Goal: Information Seeking & Learning: Learn about a topic

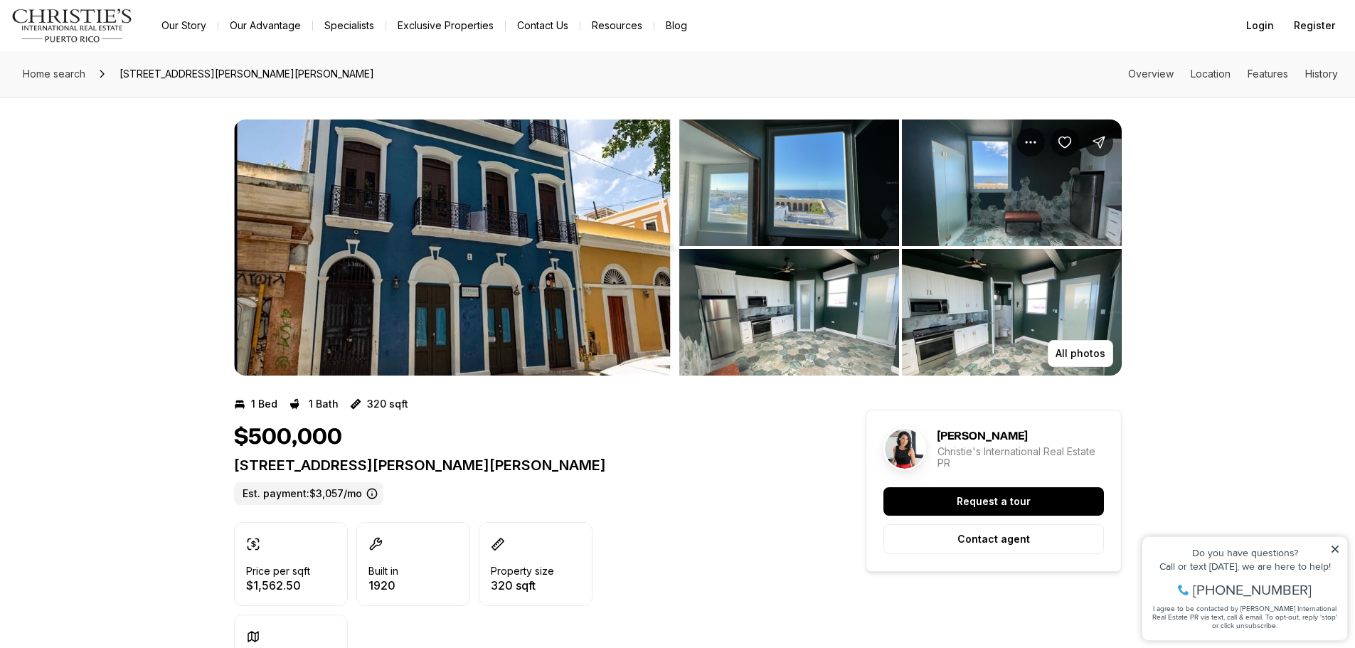
click at [778, 208] on img "View image gallery" at bounding box center [789, 182] width 220 height 127
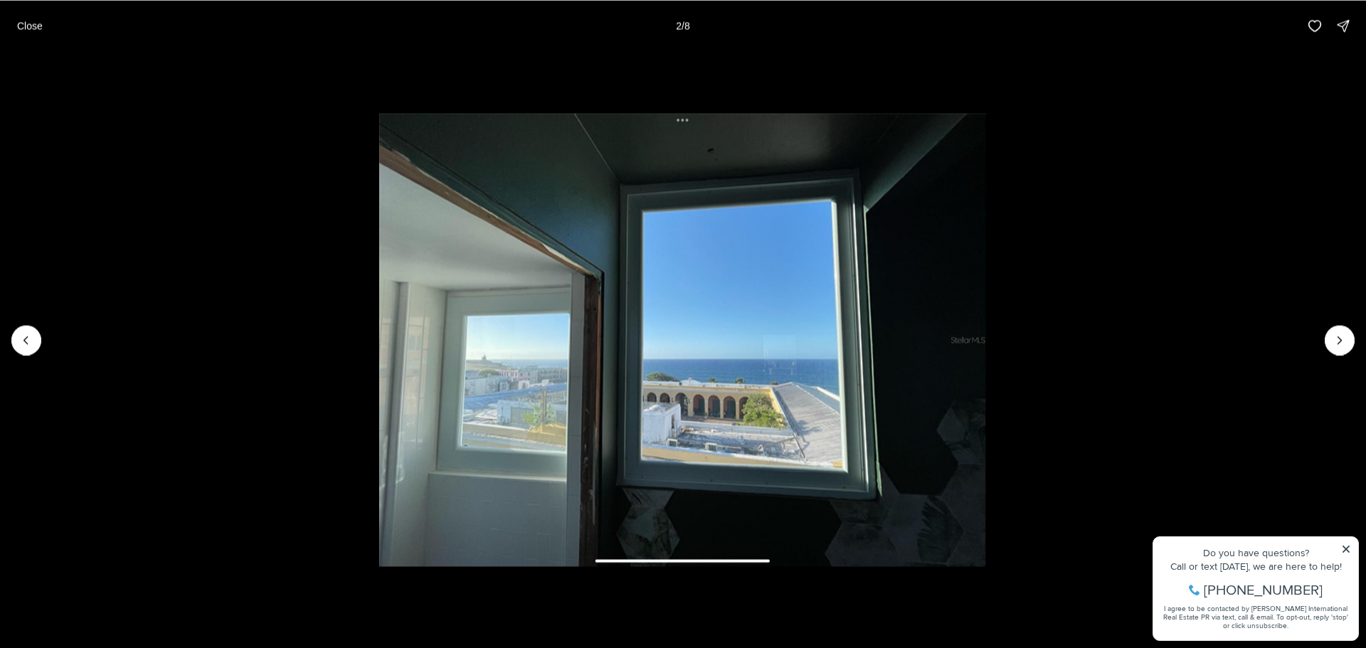
click at [1354, 335] on li "2 of 8" at bounding box center [683, 339] width 1366 height 577
click at [1346, 335] on icon "Next slide" at bounding box center [1339, 340] width 14 height 14
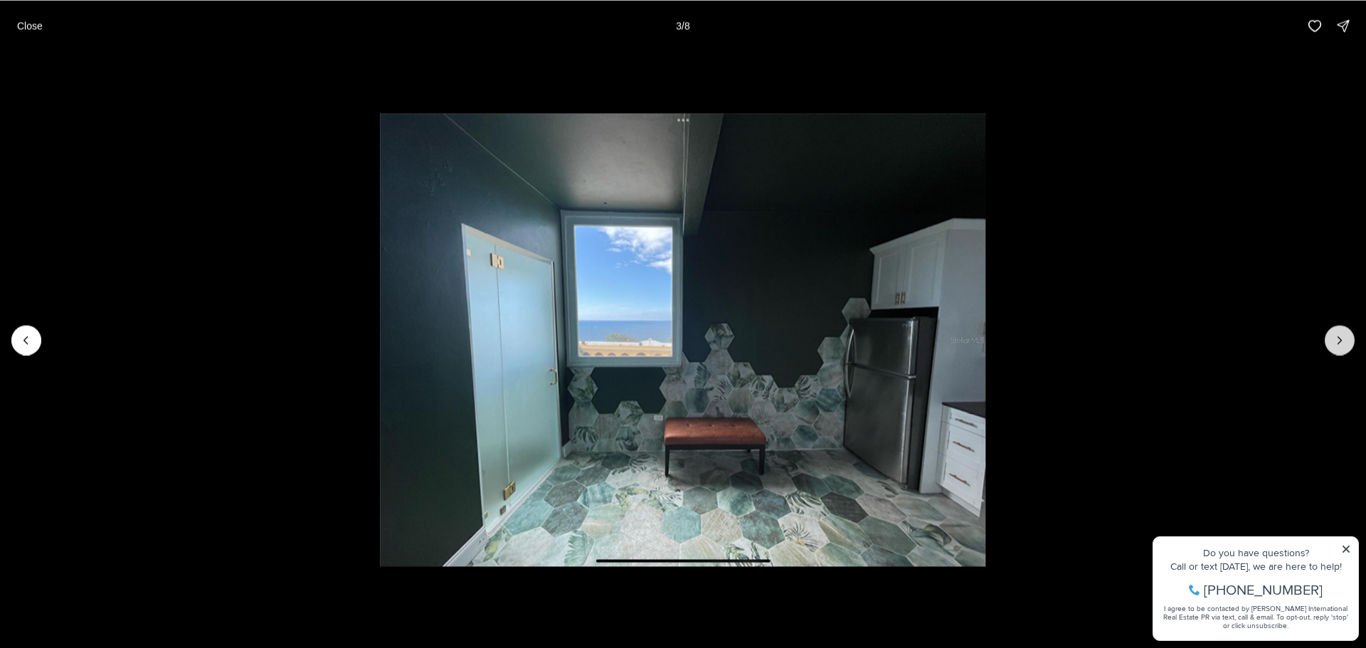
click at [1340, 335] on icon "Next slide" at bounding box center [1339, 340] width 14 height 14
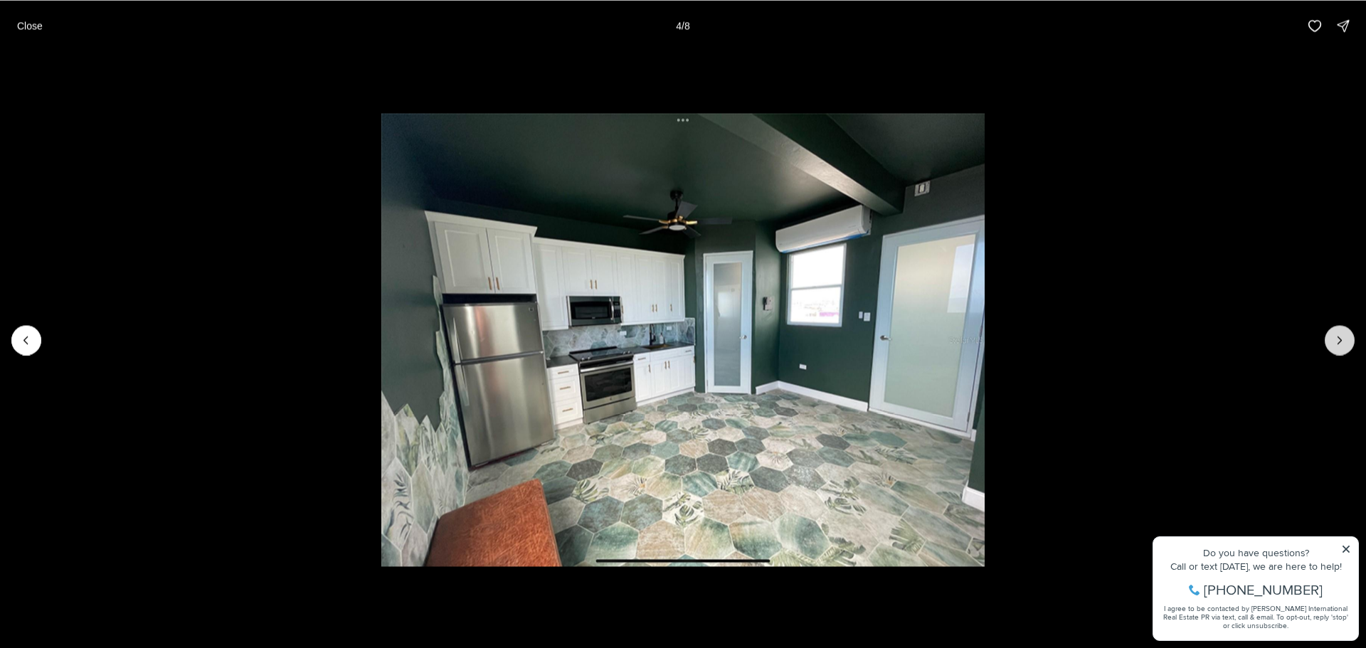
click at [1340, 335] on icon "Next slide" at bounding box center [1339, 340] width 14 height 14
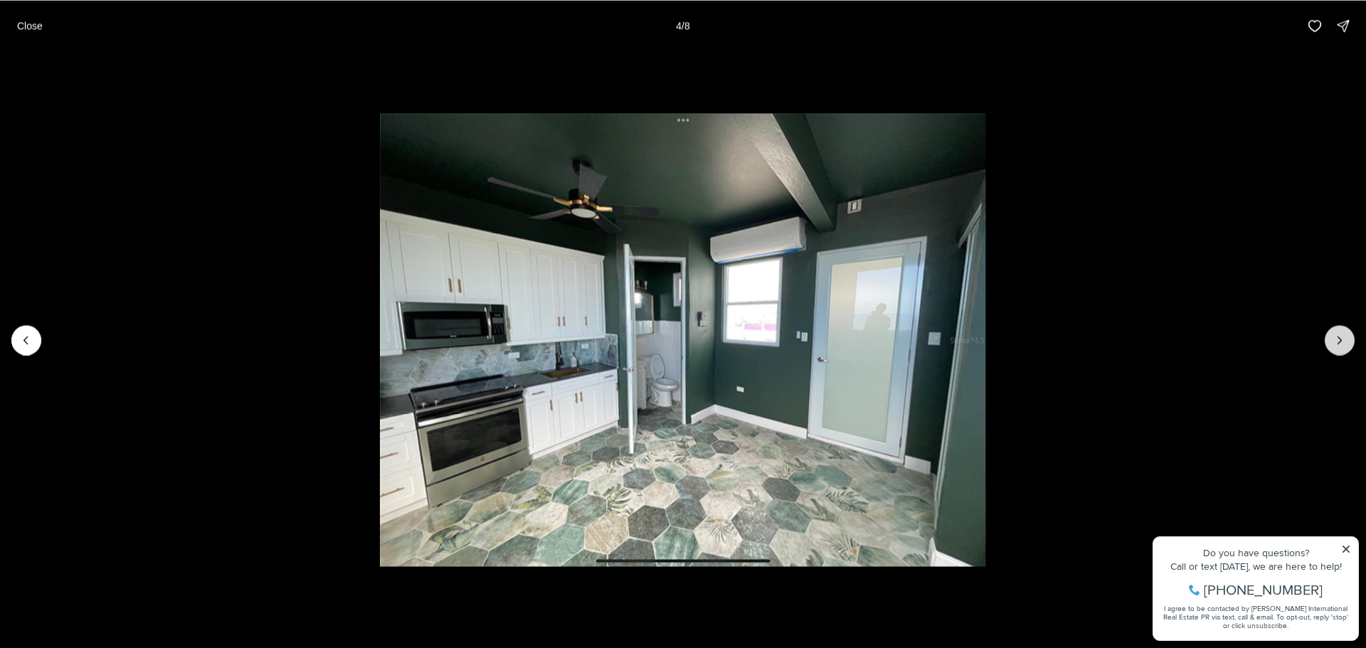
click at [1340, 335] on icon "Next slide" at bounding box center [1339, 340] width 14 height 14
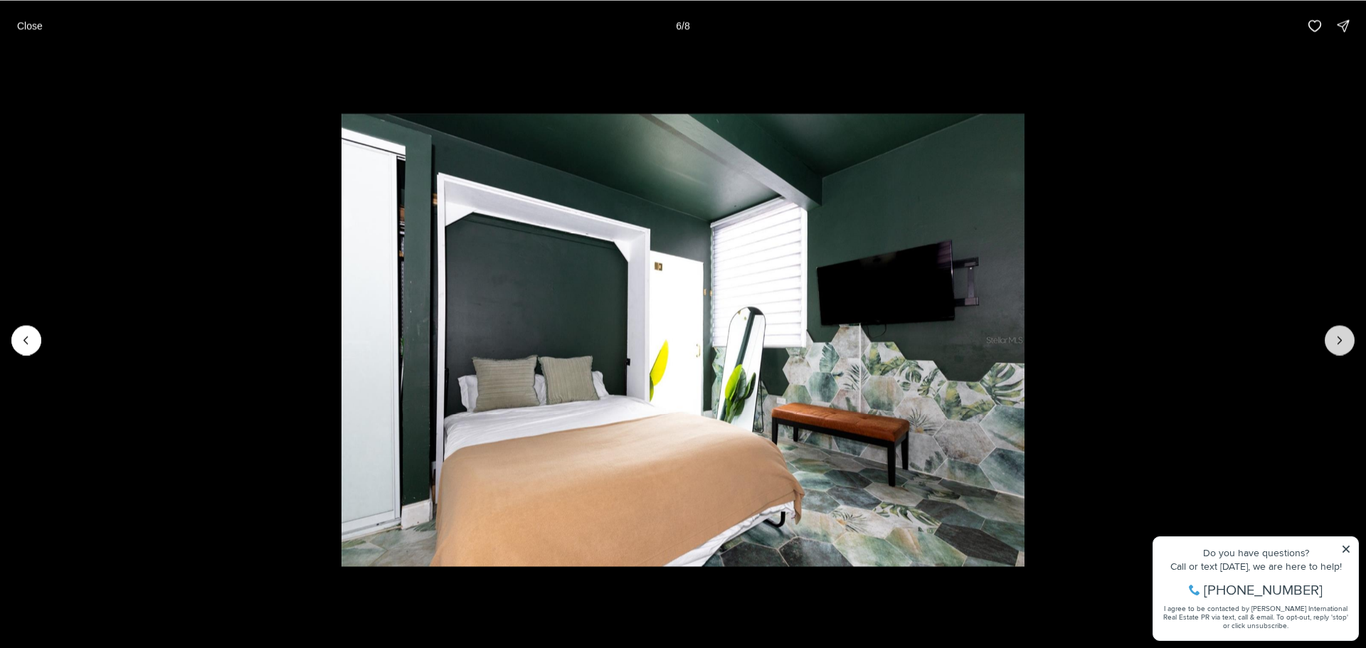
click at [1340, 335] on icon "Next slide" at bounding box center [1339, 340] width 14 height 14
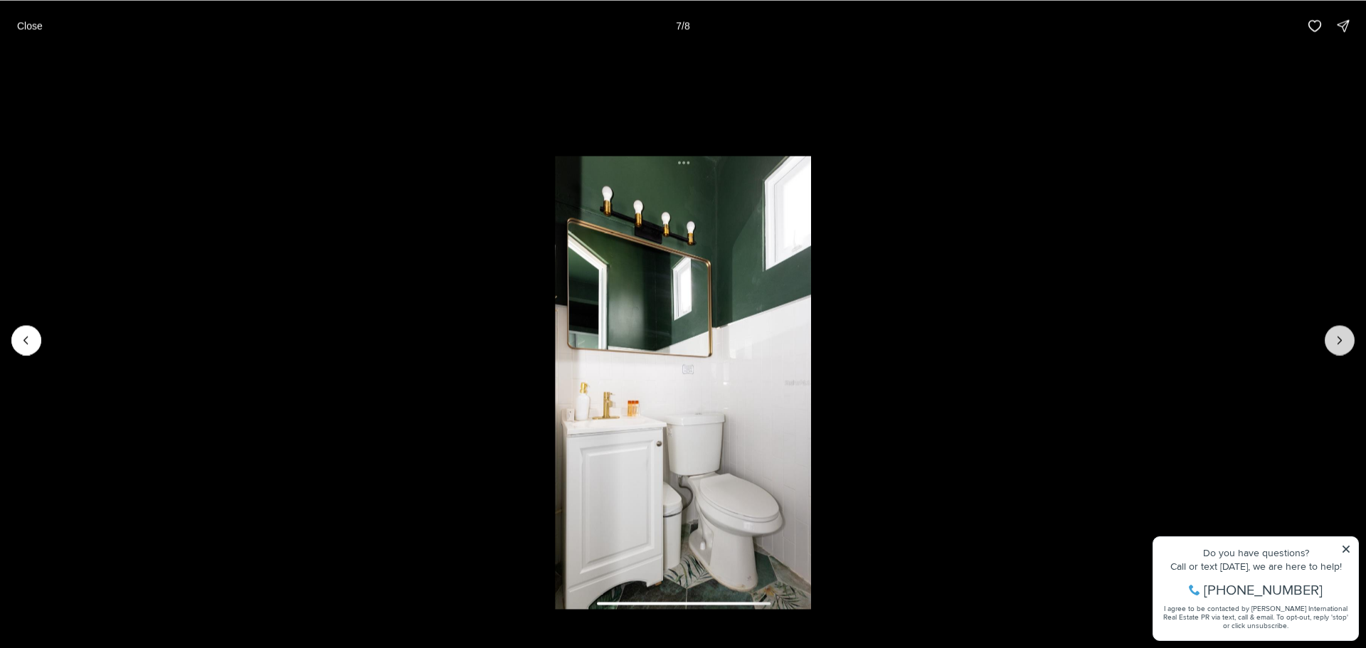
click at [1340, 335] on icon "Next slide" at bounding box center [1339, 340] width 14 height 14
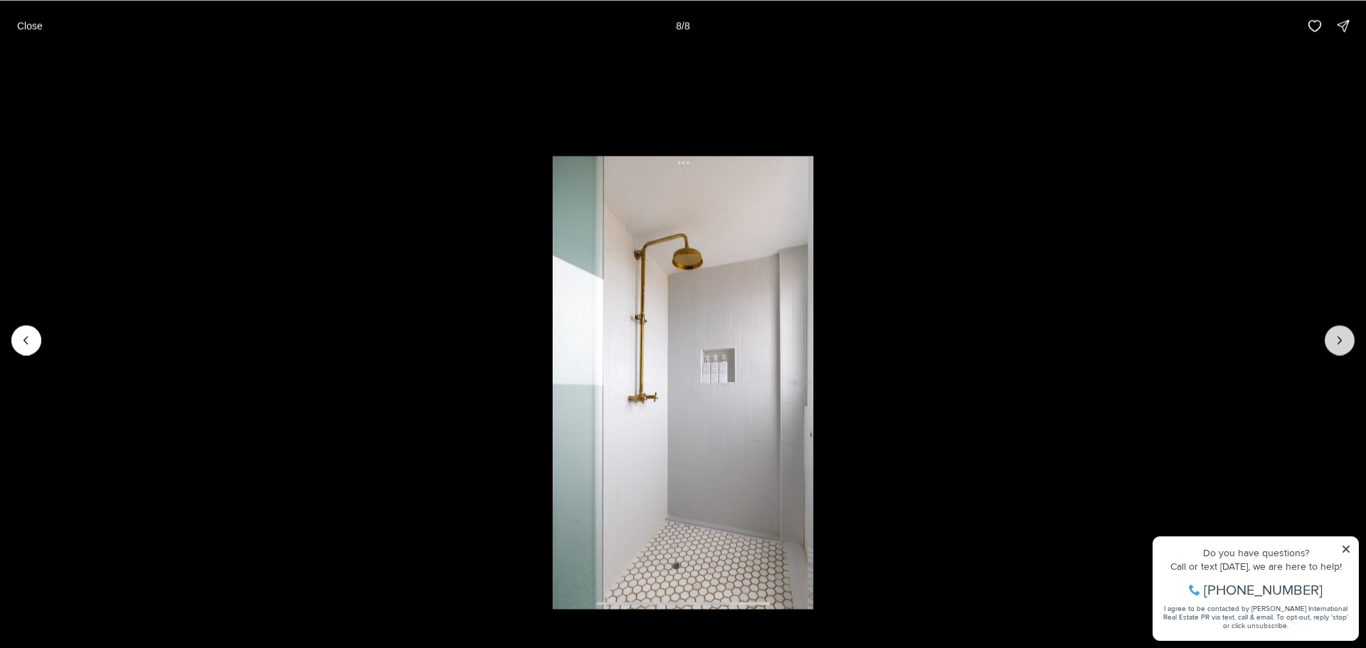
click at [1340, 335] on div at bounding box center [1339, 340] width 30 height 30
click at [1334, 337] on div at bounding box center [1339, 340] width 30 height 30
click at [1341, 344] on div at bounding box center [1339, 340] width 30 height 30
